Goal: Information Seeking & Learning: Compare options

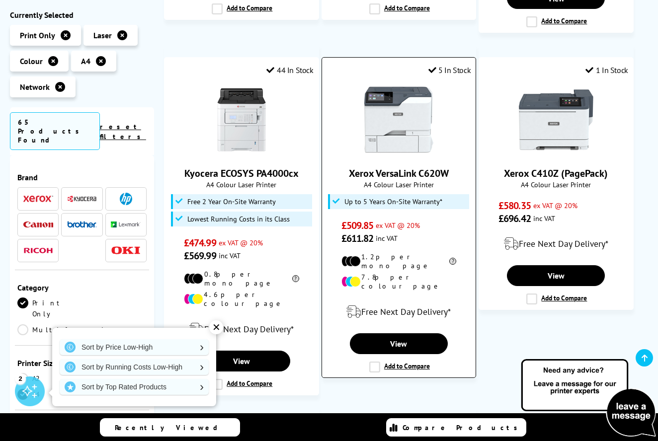
scroll to position [539, 0]
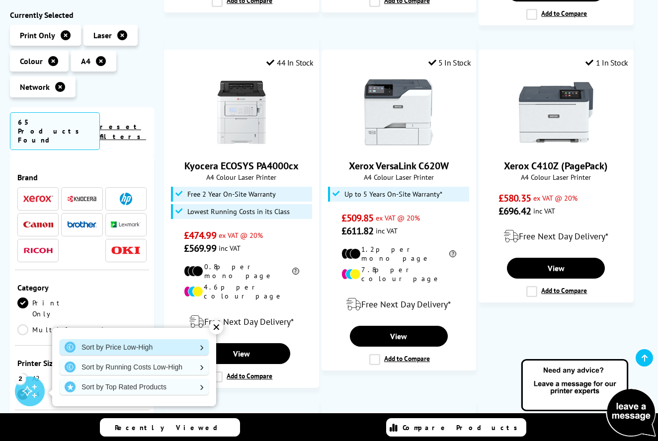
click at [202, 353] on link "Sort by Price Low-High" at bounding box center [134, 347] width 149 height 16
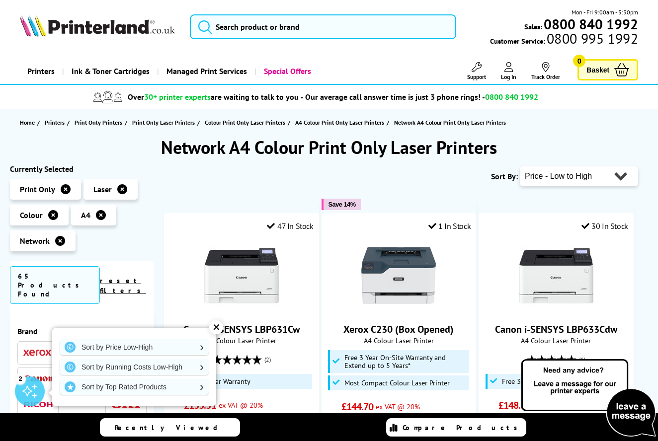
click at [218, 328] on div "✕" at bounding box center [216, 328] width 14 height 14
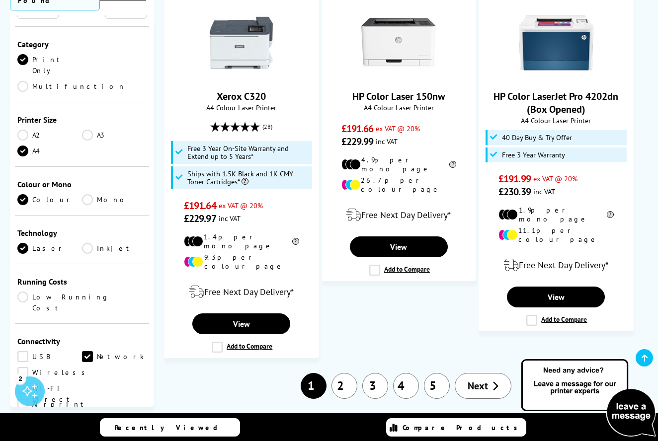
scroll to position [1398, 0]
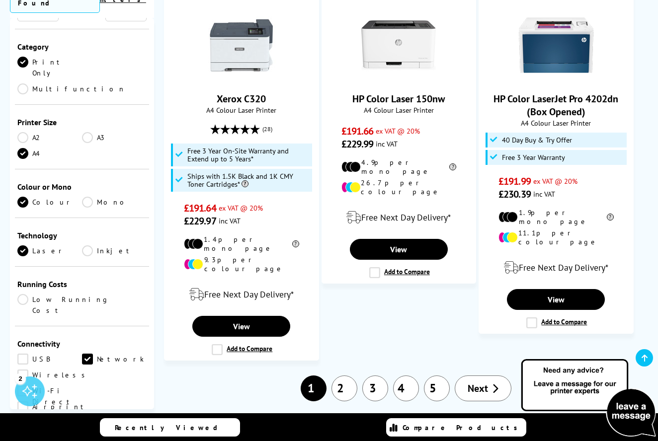
click at [23, 370] on link "Wireless" at bounding box center [53, 375] width 73 height 11
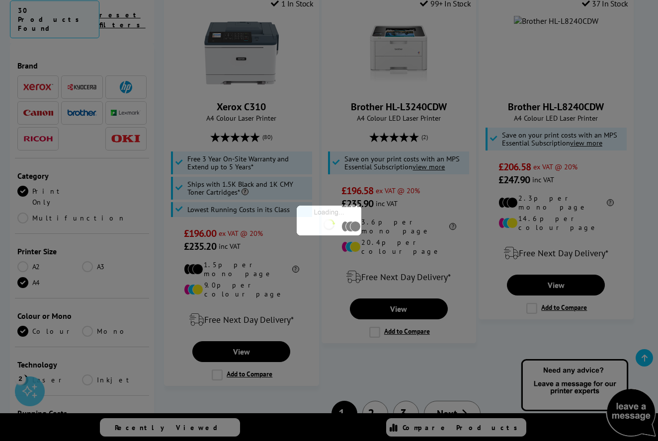
scroll to position [104, 0]
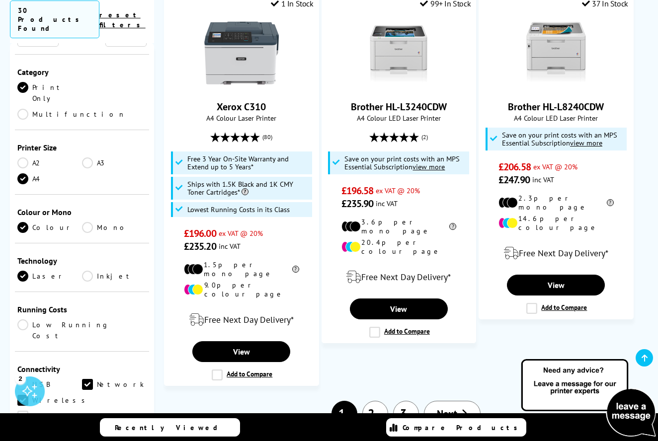
click at [21, 427] on link "Airprint" at bounding box center [52, 432] width 71 height 11
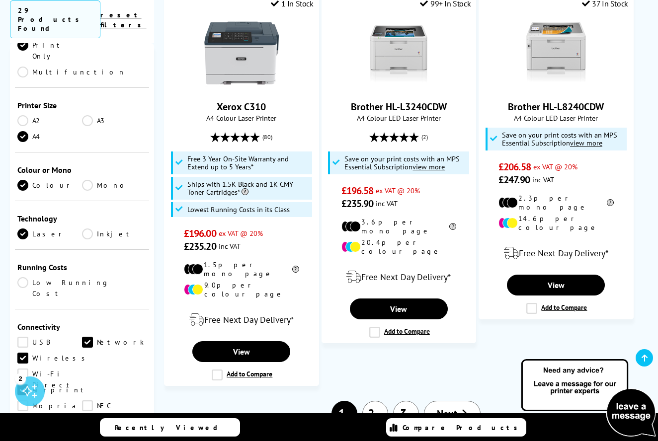
scroll to position [136, 0]
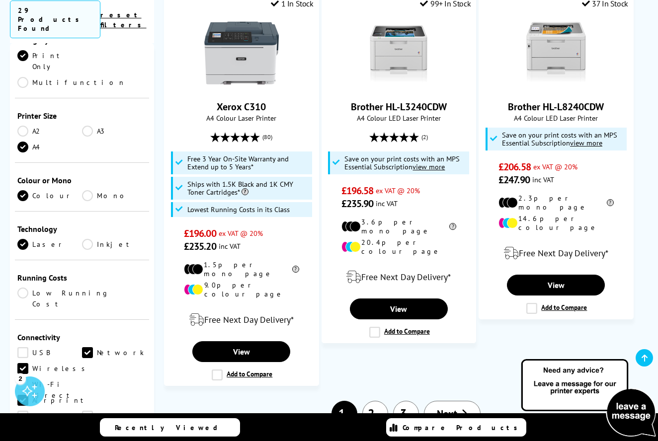
click at [370, 401] on link "2" at bounding box center [375, 414] width 26 height 26
